Goal: Information Seeking & Learning: Learn about a topic

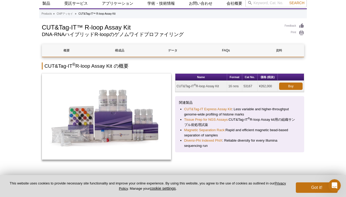
scroll to position [16, 0]
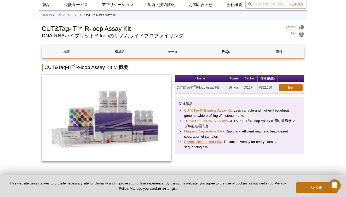
click at [214, 144] on link "Diversi-Phi Indexed PhiX" at bounding box center [203, 141] width 38 height 5
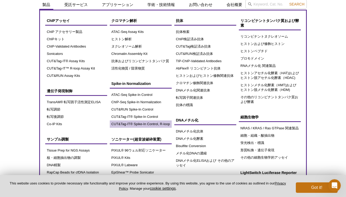
click at [137, 126] on link "CUT&Tag-IT® Spike-In Control, R-loop" at bounding box center [141, 124] width 62 height 7
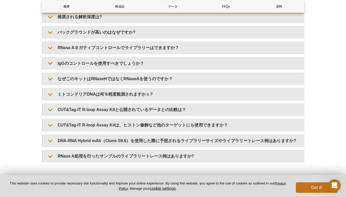
scroll to position [1137, 0]
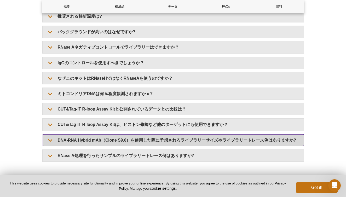
click at [158, 136] on summary "DNA-RNA Hybrid mAb（Clone S9.6）を使用した際に予想されるライブラリーサイズやライブラリートレース例はありますか?" at bounding box center [173, 140] width 261 height 12
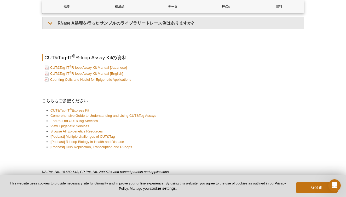
scroll to position [1430, 0]
click at [178, 135] on li "[Podcast] Multiple challenges of CUT&Tag" at bounding box center [174, 137] width 249 height 5
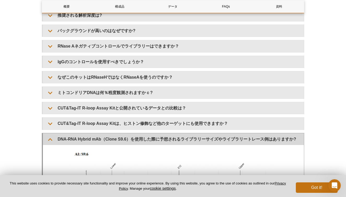
scroll to position [1137, 0]
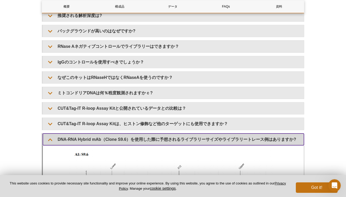
click at [53, 138] on summary "DNA-RNA Hybrid mAb（Clone S9.6）を使用した際に予想されるライブラリーサイズやライブラリートレース例はありますか?" at bounding box center [173, 140] width 261 height 12
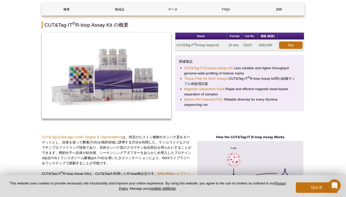
scroll to position [56, 0]
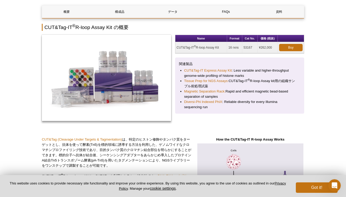
click at [173, 91] on div "Name Format Cat No. 価格 (税抜) CUT&Tag-IT ® R-loop Assay Kit 16 rxns 53167 ¥262,00…" at bounding box center [173, 81] width 263 height 92
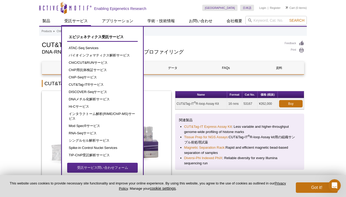
scroll to position [0, 0]
click at [78, 19] on link "受託サービス" at bounding box center [76, 21] width 30 height 10
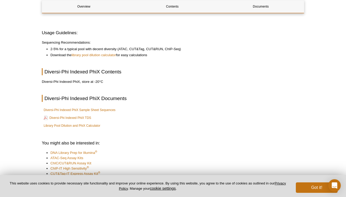
scroll to position [327, 0]
click at [82, 110] on link "Diversi-Phi Indexed PhiX Sample Sheet Sequences" at bounding box center [80, 109] width 72 height 5
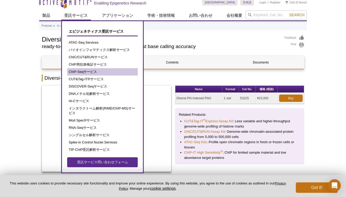
scroll to position [7, 0]
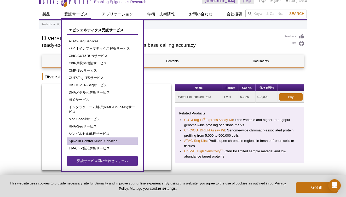
click at [86, 143] on link "Spike-in Control Nuclei Services" at bounding box center [102, 141] width 71 height 7
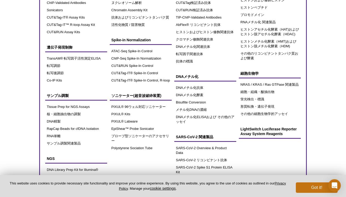
scroll to position [61, 0]
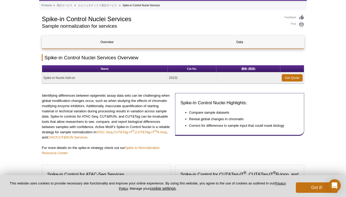
scroll to position [26, 0]
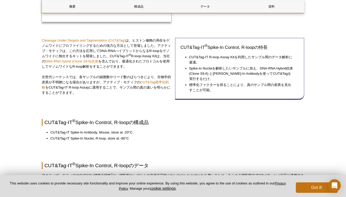
scroll to position [154, 0]
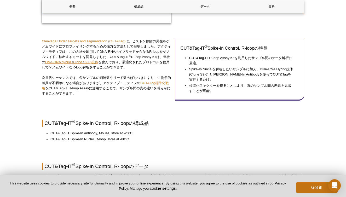
click at [92, 63] on link "DNA-RNA hybrid (Clone S9.6)抗体" at bounding box center [71, 62] width 53 height 4
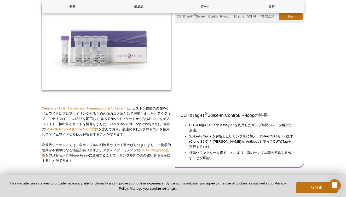
scroll to position [88, 0]
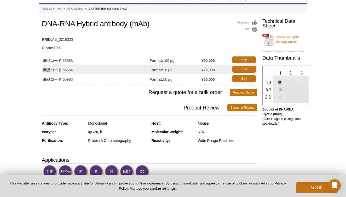
scroll to position [19, 0]
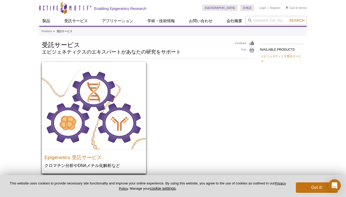
click at [96, 161] on div "Epigenetics 受託サービス クロマチン分析やDNAメチル化解析など" at bounding box center [94, 162] width 104 height 24
click at [97, 158] on h3 "Epigenetics 受託サービス" at bounding box center [93, 157] width 99 height 8
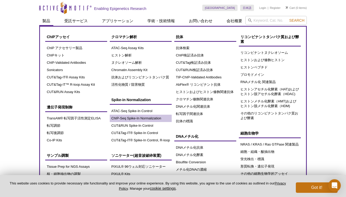
scroll to position [16, 0]
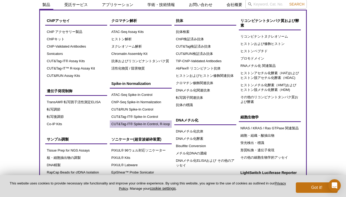
click at [156, 125] on link "CUT&Tag-IT® Spike-In Control, R-loop" at bounding box center [141, 124] width 62 height 7
